Goal: Task Accomplishment & Management: Complete application form

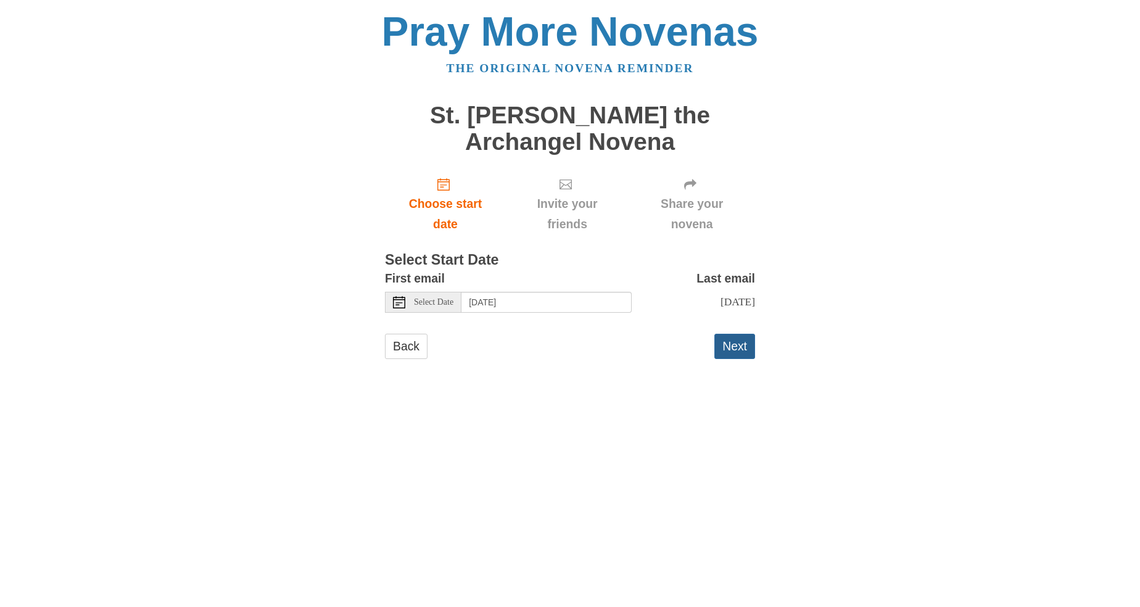
click at [736, 352] on button "Next" at bounding box center [734, 346] width 41 height 25
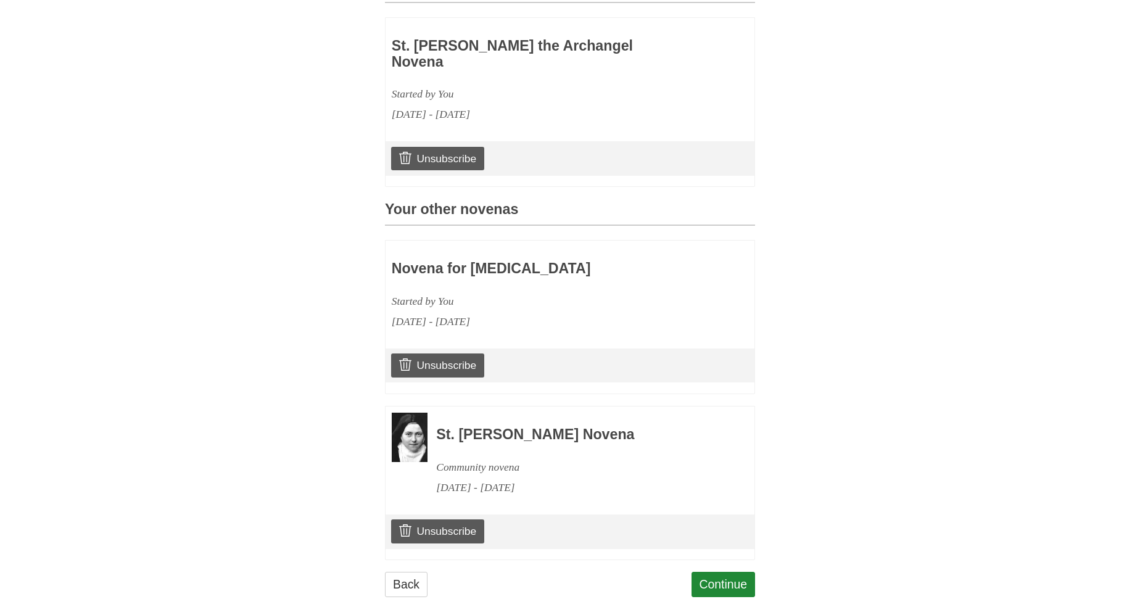
scroll to position [391, 0]
click at [730, 572] on link "Continue" at bounding box center [724, 584] width 64 height 25
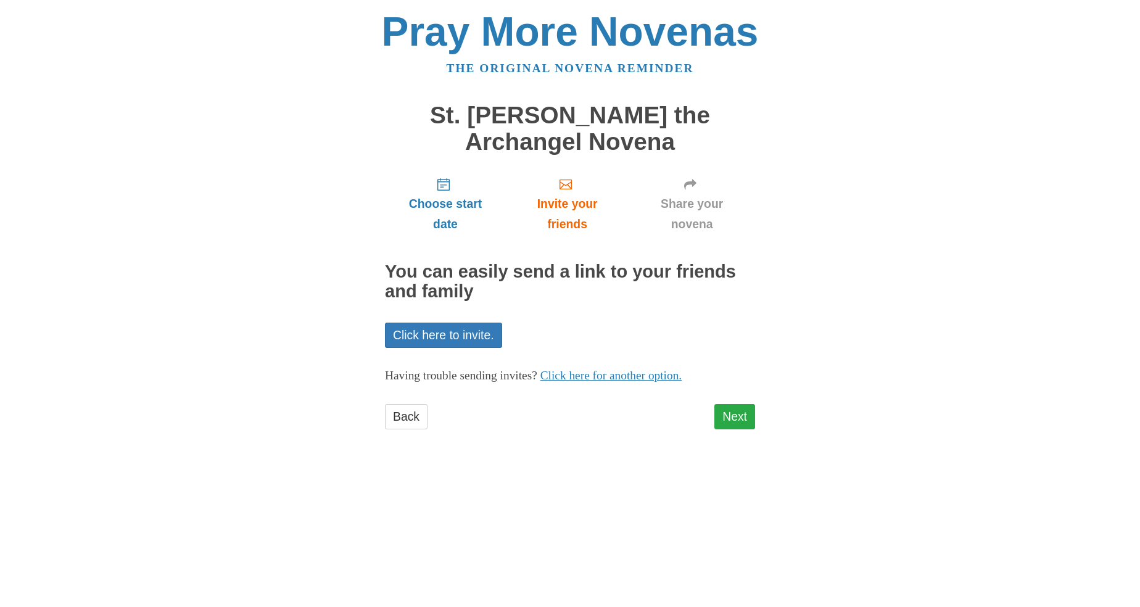
click at [737, 408] on link "Next" at bounding box center [734, 416] width 41 height 25
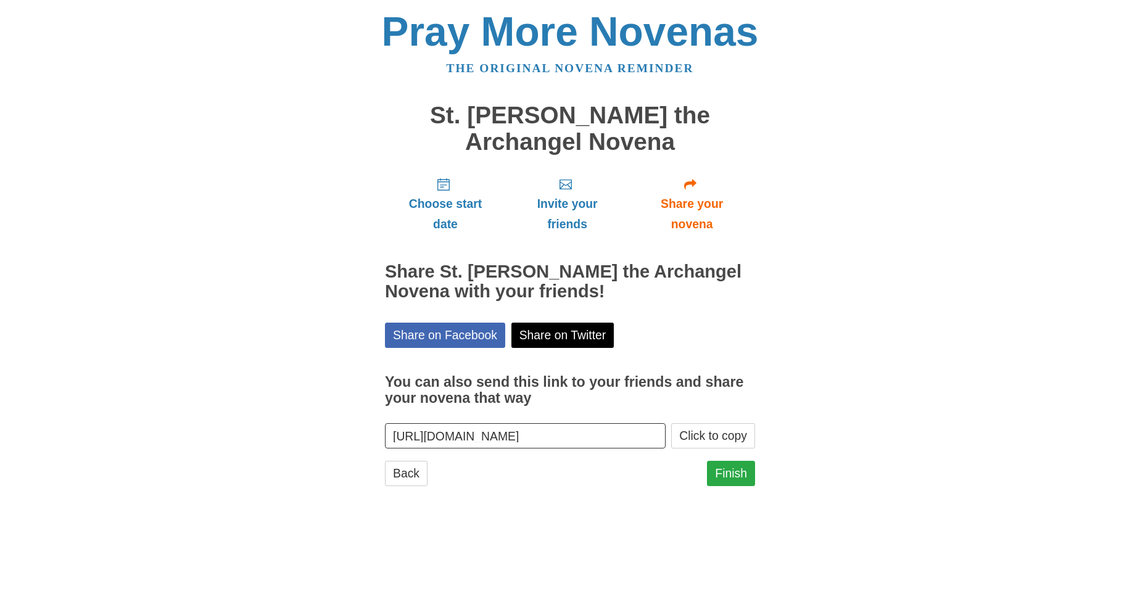
click at [741, 467] on link "Finish" at bounding box center [731, 473] width 48 height 25
